Goal: Task Accomplishment & Management: Manage account settings

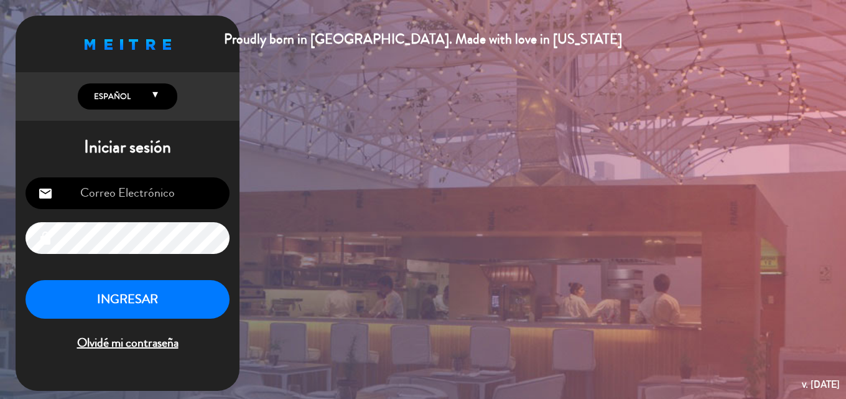
type input "[EMAIL_ADDRESS][DOMAIN_NAME]"
click at [101, 306] on button "INGRESAR" at bounding box center [127, 299] width 204 height 39
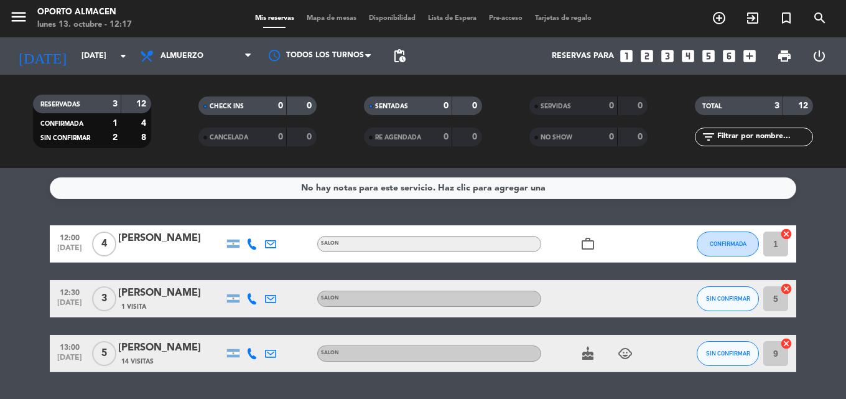
click at [144, 239] on div "[PERSON_NAME]" at bounding box center [171, 238] width 106 height 16
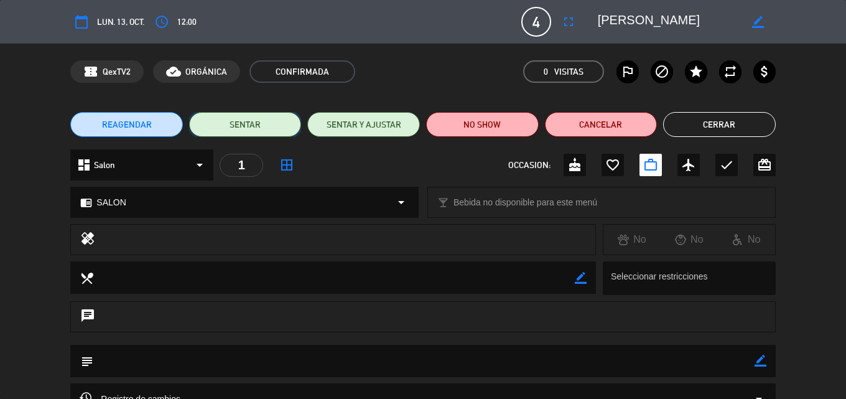
click at [239, 124] on button "SENTAR" at bounding box center [245, 124] width 113 height 25
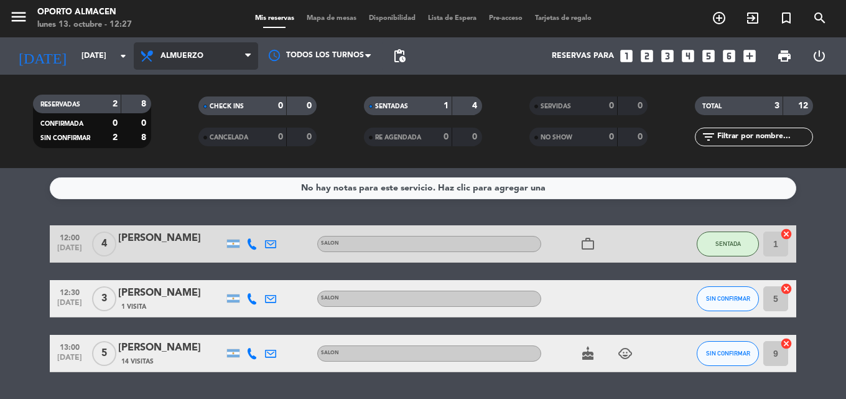
click at [192, 55] on span "Almuerzo" at bounding box center [181, 56] width 43 height 9
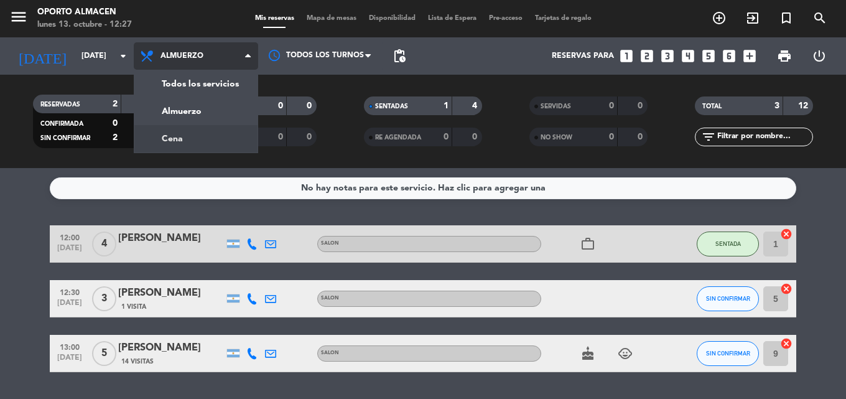
click at [190, 140] on div "menu Oporto Almacen [DATE] 13. octubre - 12:27 Mis reservas Mapa de mesas Dispo…" at bounding box center [423, 84] width 846 height 168
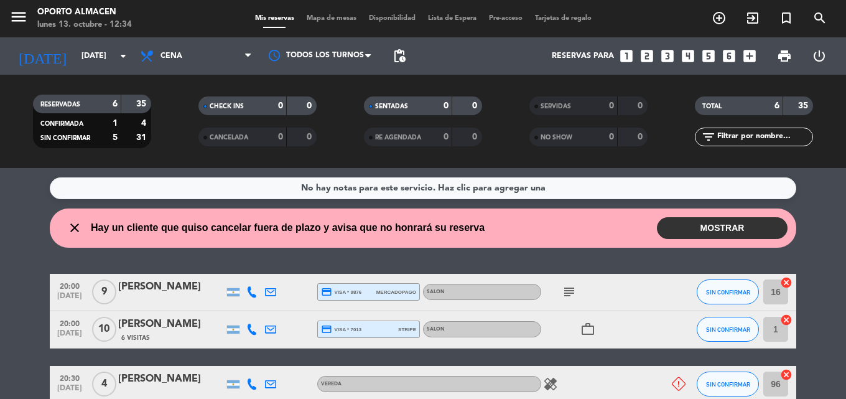
click at [695, 225] on button "MOSTRAR" at bounding box center [722, 228] width 131 height 22
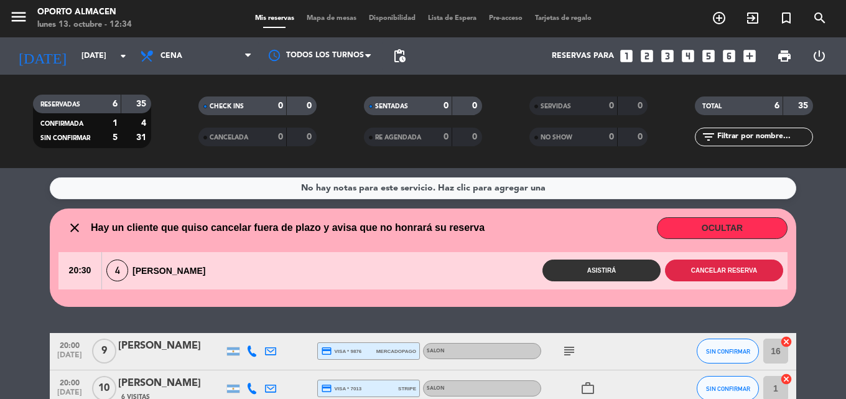
click at [746, 264] on button "Cancelar reserva" at bounding box center [724, 270] width 118 height 22
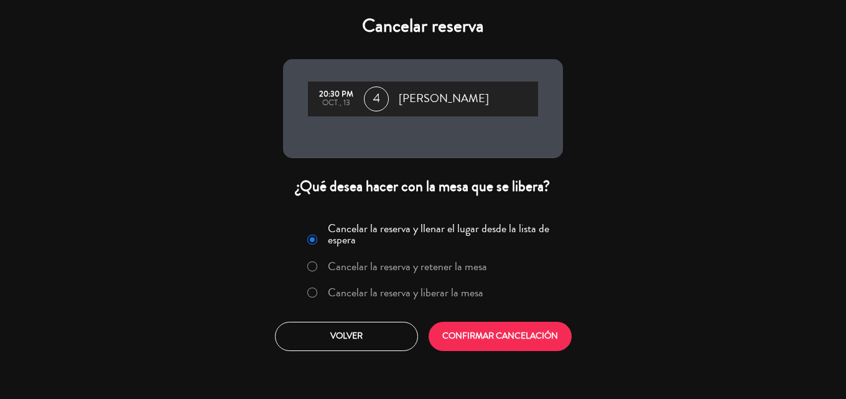
click at [404, 294] on label "Cancelar la reserva y liberar la mesa" at bounding box center [405, 292] width 155 height 11
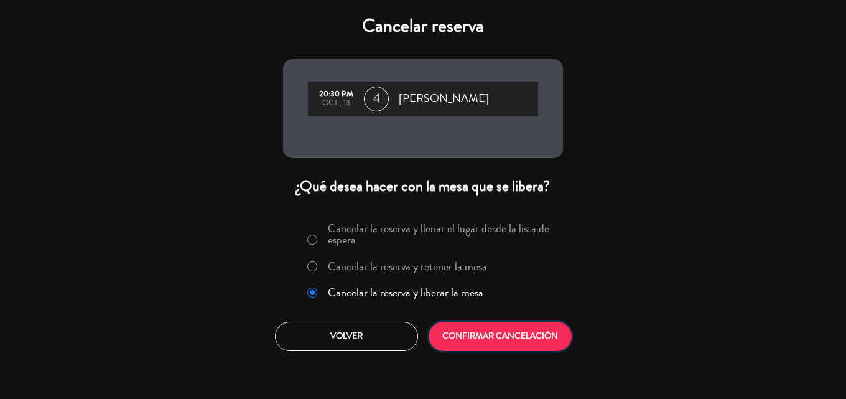
click at [509, 333] on button "CONFIRMAR CANCELACIÓN" at bounding box center [500, 336] width 143 height 29
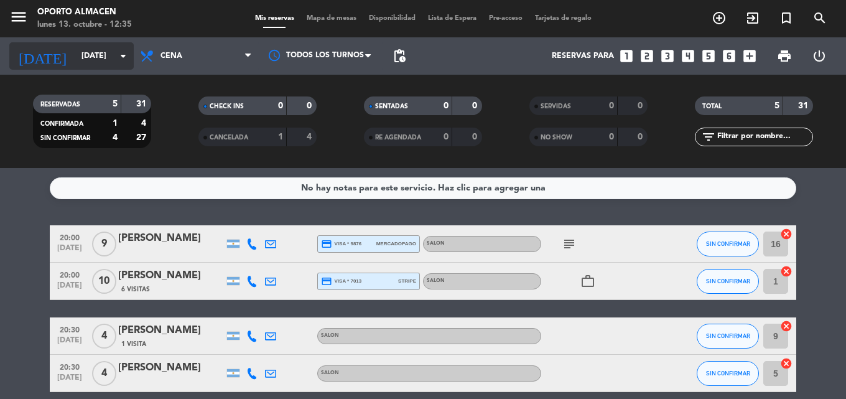
click at [76, 52] on input "[DATE]" at bounding box center [127, 55] width 105 height 21
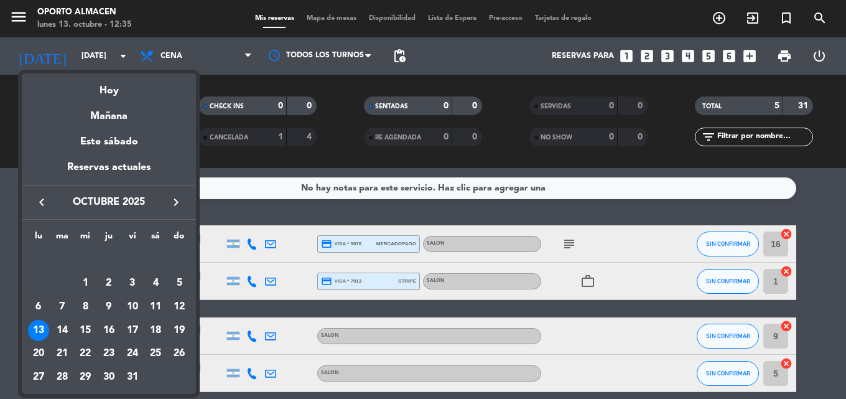
click at [211, 58] on div at bounding box center [423, 199] width 846 height 399
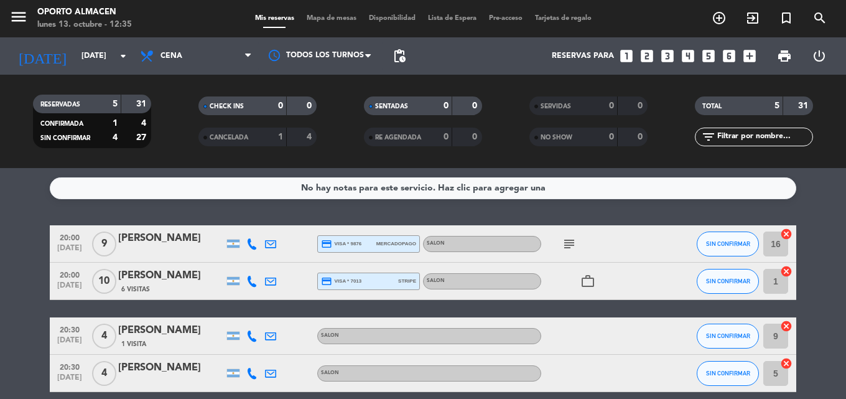
click at [211, 58] on span "Cena" at bounding box center [196, 55] width 124 height 27
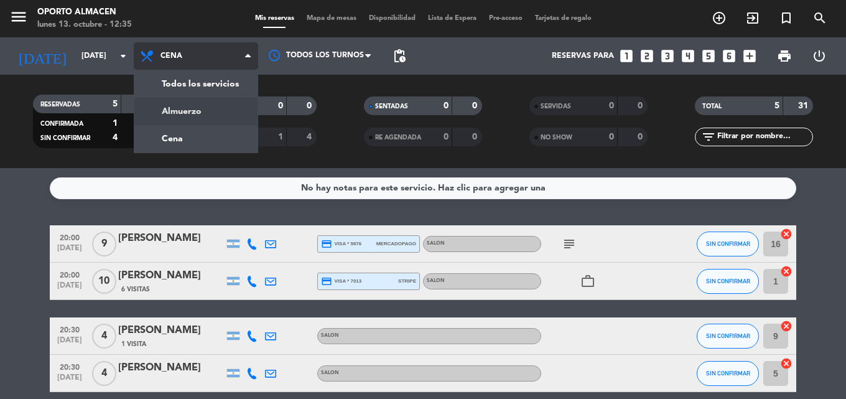
click at [208, 111] on div "menu Oporto Almacen [DATE] 13. octubre - 12:35 Mis reservas Mapa de mesas Dispo…" at bounding box center [423, 84] width 846 height 168
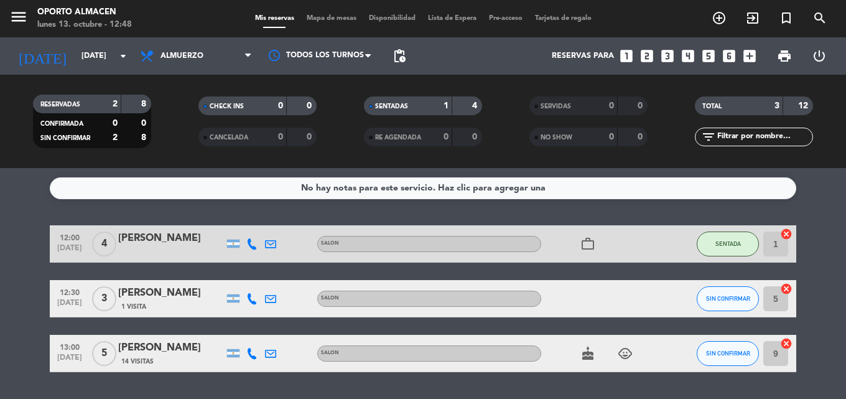
click at [621, 356] on icon "child_care" at bounding box center [625, 353] width 15 height 15
click at [0, 326] on bookings-row "12:00 [DATE] 4 [PERSON_NAME] SALON work_outline SENTADA 1 cancel 12:30 [DATE] 3…" at bounding box center [423, 298] width 846 height 147
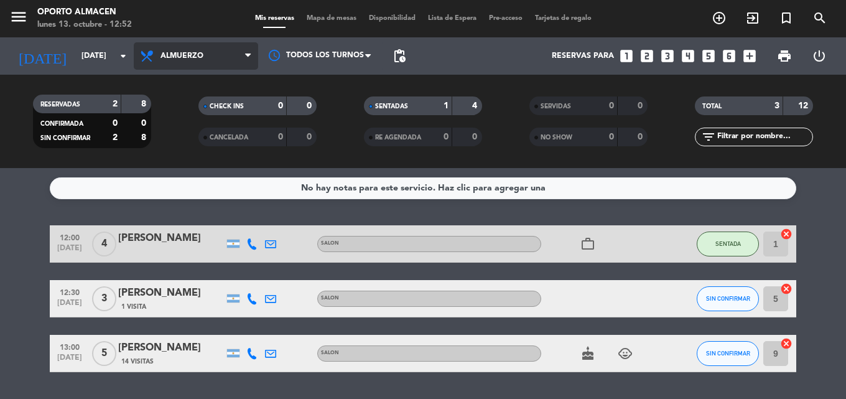
click at [212, 49] on span "Almuerzo" at bounding box center [196, 55] width 124 height 27
click at [220, 139] on div "menu Oporto Almacen [DATE] 13. octubre - 12:52 Mis reservas Mapa de mesas Dispo…" at bounding box center [423, 84] width 846 height 168
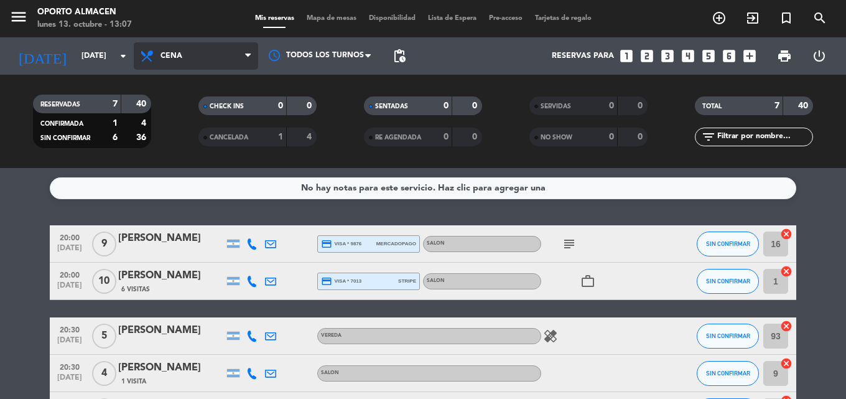
click at [198, 61] on span "Cena" at bounding box center [196, 55] width 124 height 27
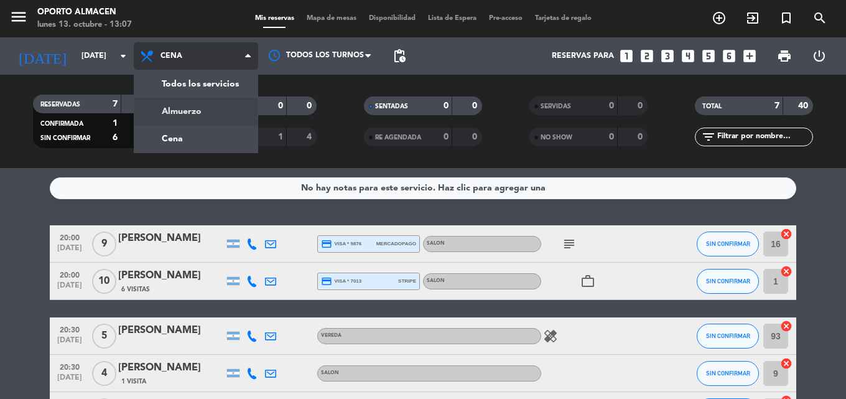
click at [192, 110] on div "menu Oporto Almacen [DATE] 13. octubre - 13:07 Mis reservas Mapa de mesas Dispo…" at bounding box center [423, 84] width 846 height 168
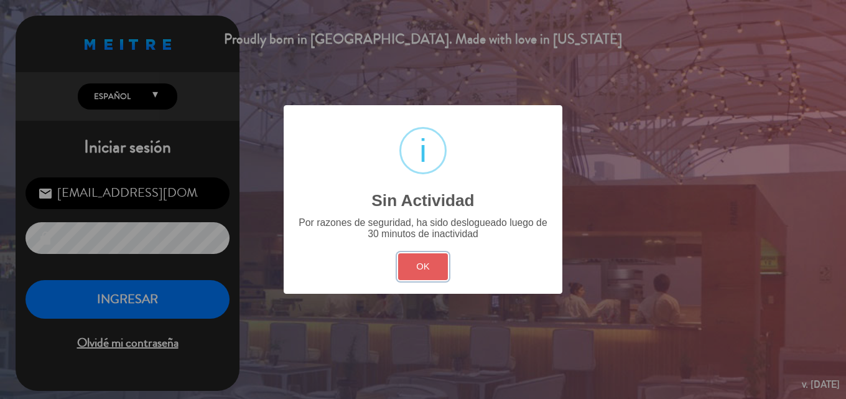
click at [417, 260] on button "OK" at bounding box center [423, 266] width 50 height 27
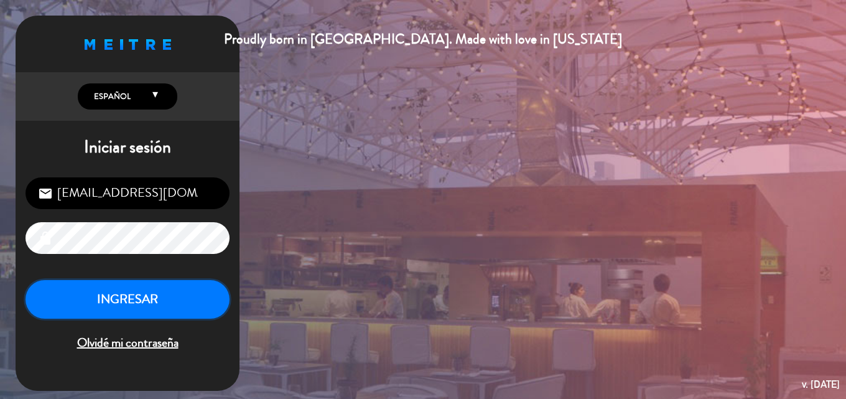
click at [187, 306] on button "INGRESAR" at bounding box center [127, 299] width 204 height 39
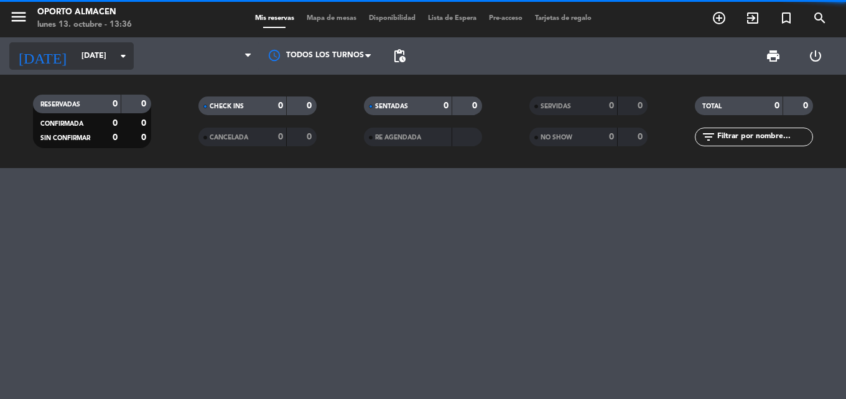
click at [89, 52] on input "[DATE]" at bounding box center [127, 55] width 105 height 21
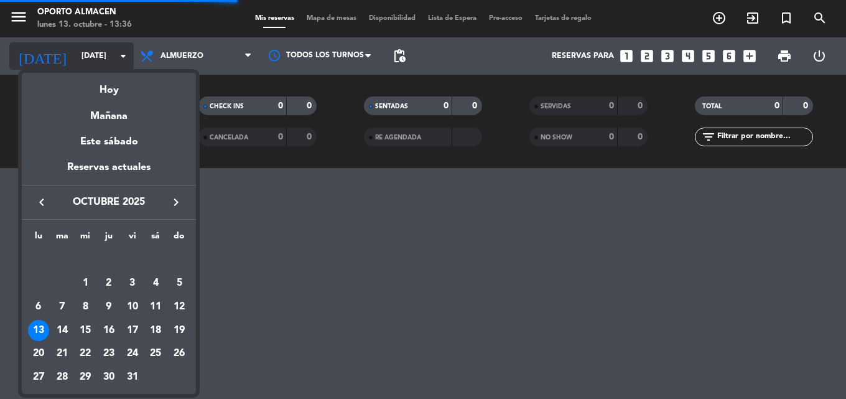
click at [89, 53] on div at bounding box center [423, 199] width 846 height 399
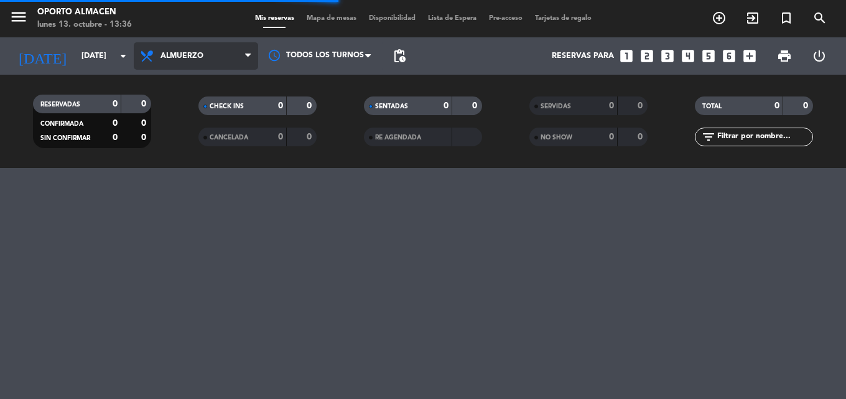
click at [197, 49] on span "Almuerzo" at bounding box center [196, 55] width 124 height 27
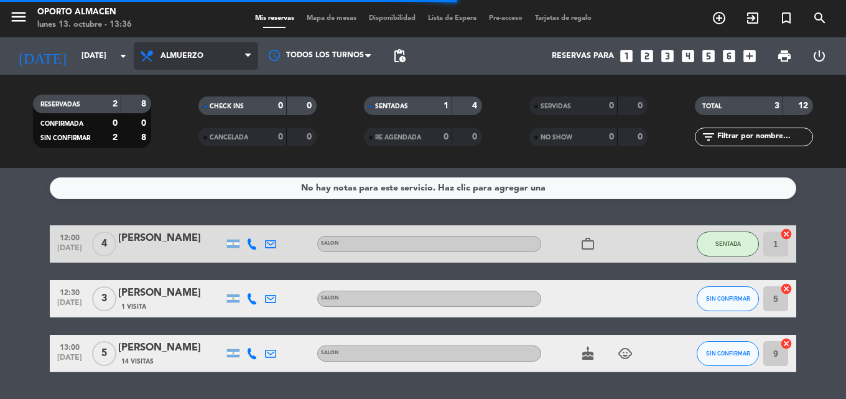
click at [209, 47] on span "Almuerzo" at bounding box center [196, 55] width 124 height 27
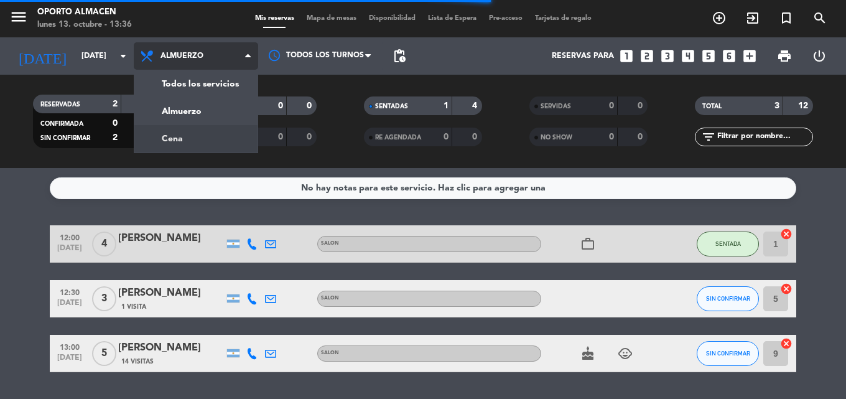
click at [211, 129] on div "menu Oporto Almacen [DATE] 13. octubre - 13:36 Mis reservas Mapa de mesas Dispo…" at bounding box center [423, 84] width 846 height 168
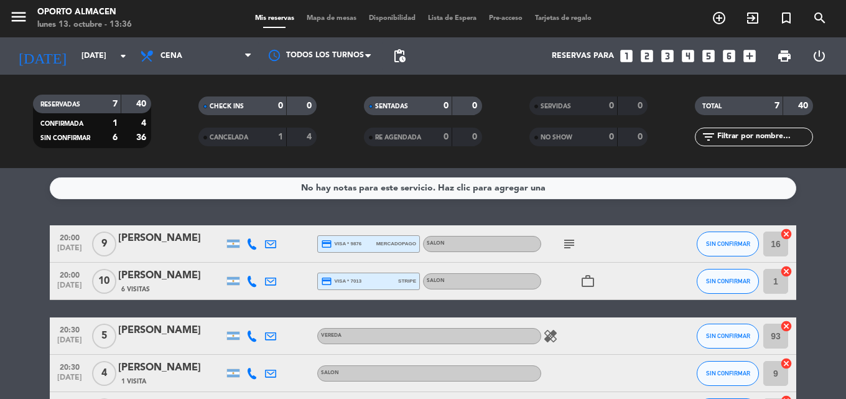
scroll to position [62, 0]
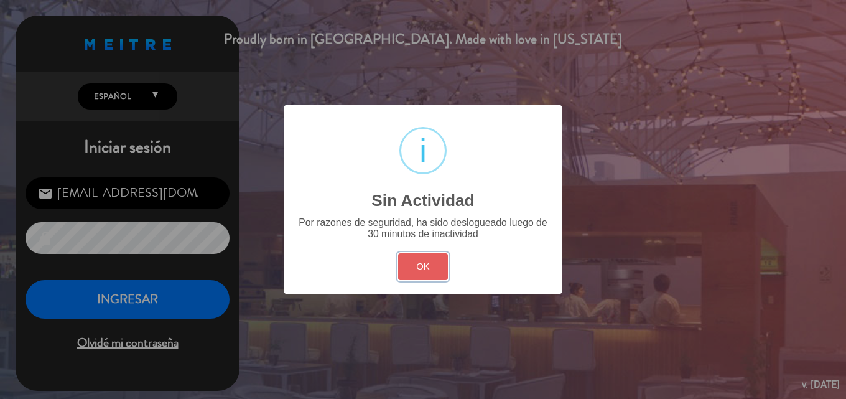
click at [440, 266] on button "OK" at bounding box center [423, 266] width 50 height 27
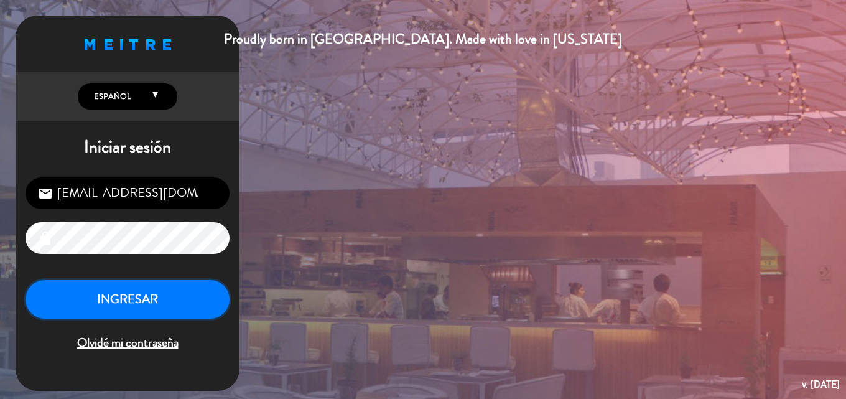
click at [169, 297] on button "INGRESAR" at bounding box center [127, 299] width 204 height 39
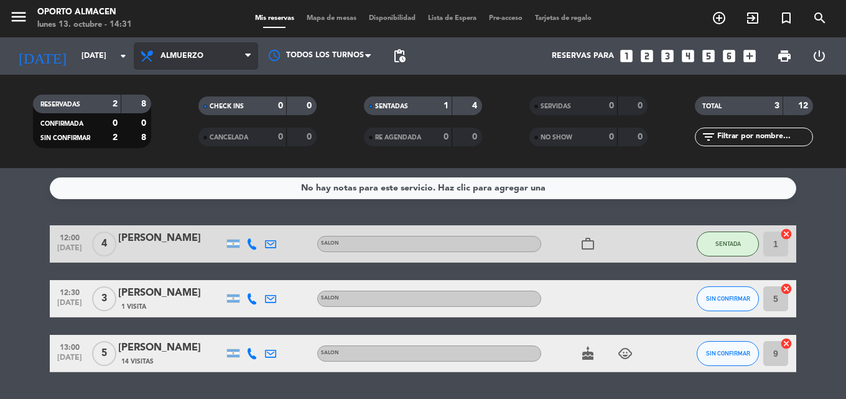
click at [216, 62] on span "Almuerzo" at bounding box center [196, 55] width 124 height 27
click at [200, 132] on div "menu Oporto Almacen [DATE] 13. octubre - 14:31 Mis reservas Mapa de mesas Dispo…" at bounding box center [423, 84] width 846 height 168
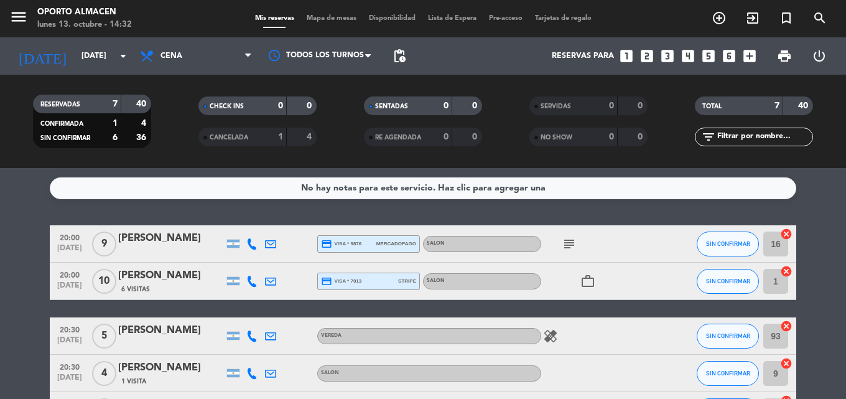
click at [565, 241] on icon "subject" at bounding box center [569, 243] width 15 height 15
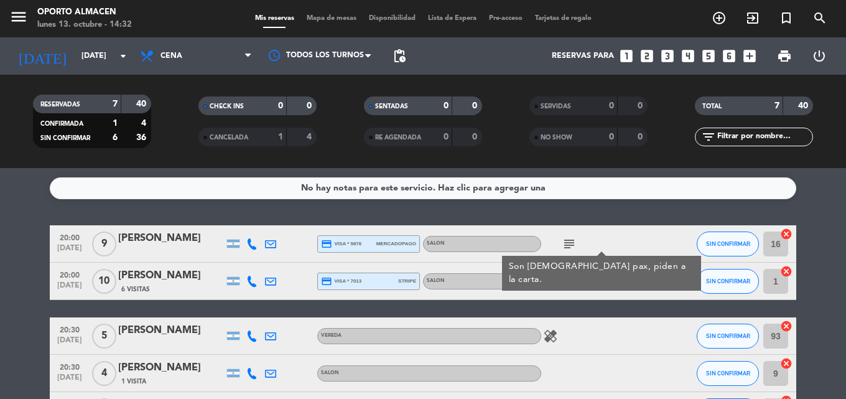
click at [565, 241] on icon "subject" at bounding box center [569, 243] width 15 height 15
